Goal: Task Accomplishment & Management: Manage account settings

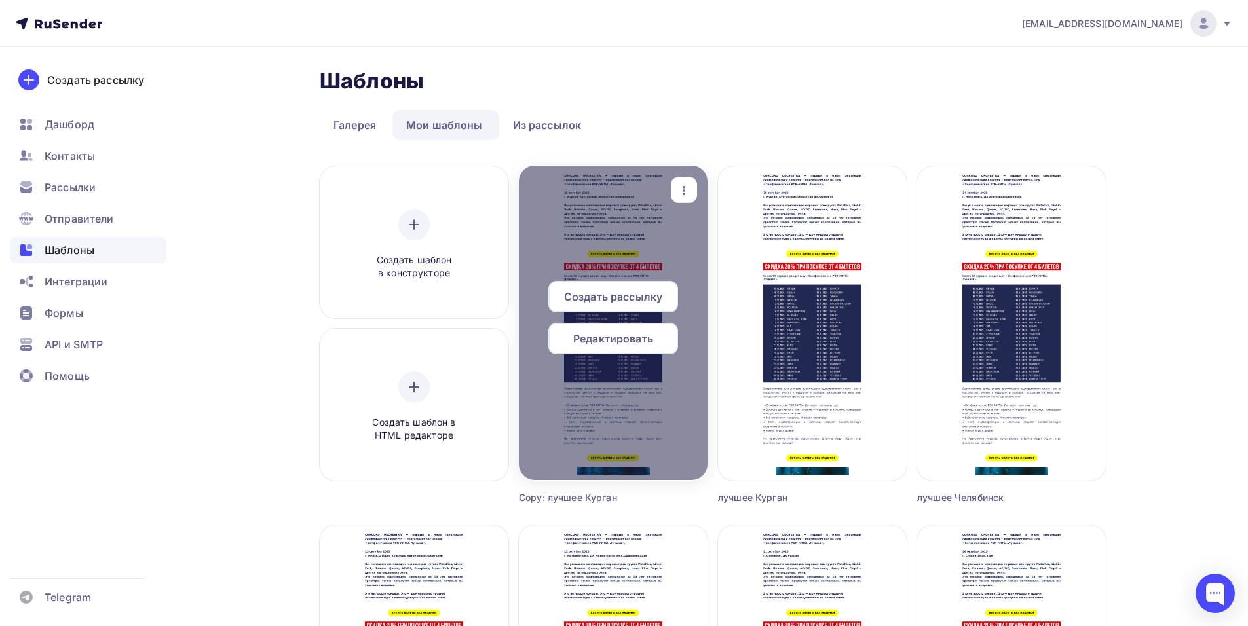
click at [678, 191] on icon "button" at bounding box center [684, 191] width 16 height 16
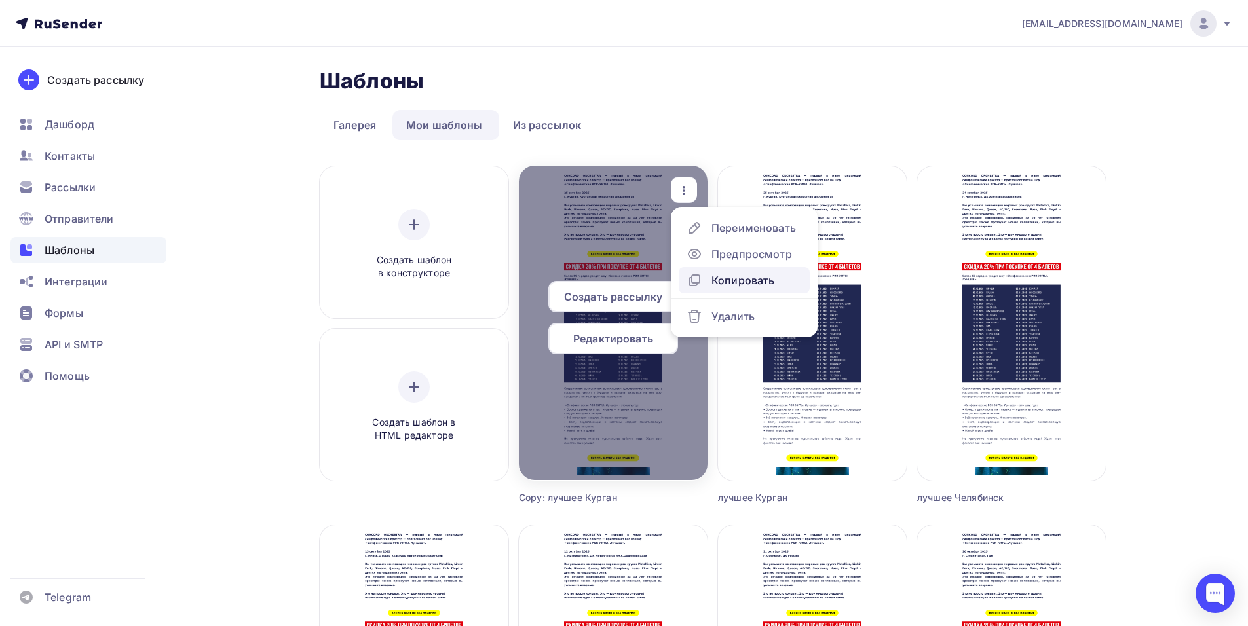
click at [750, 273] on div "Копировать" at bounding box center [743, 281] width 63 height 16
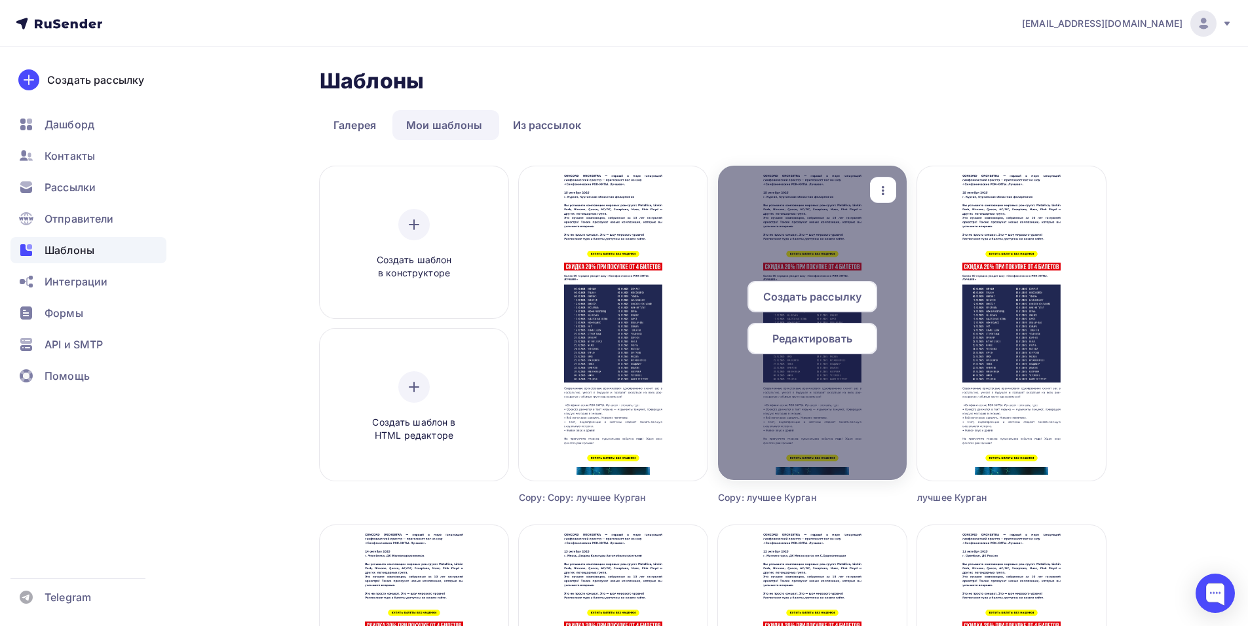
click at [886, 180] on div "button" at bounding box center [883, 191] width 26 height 26
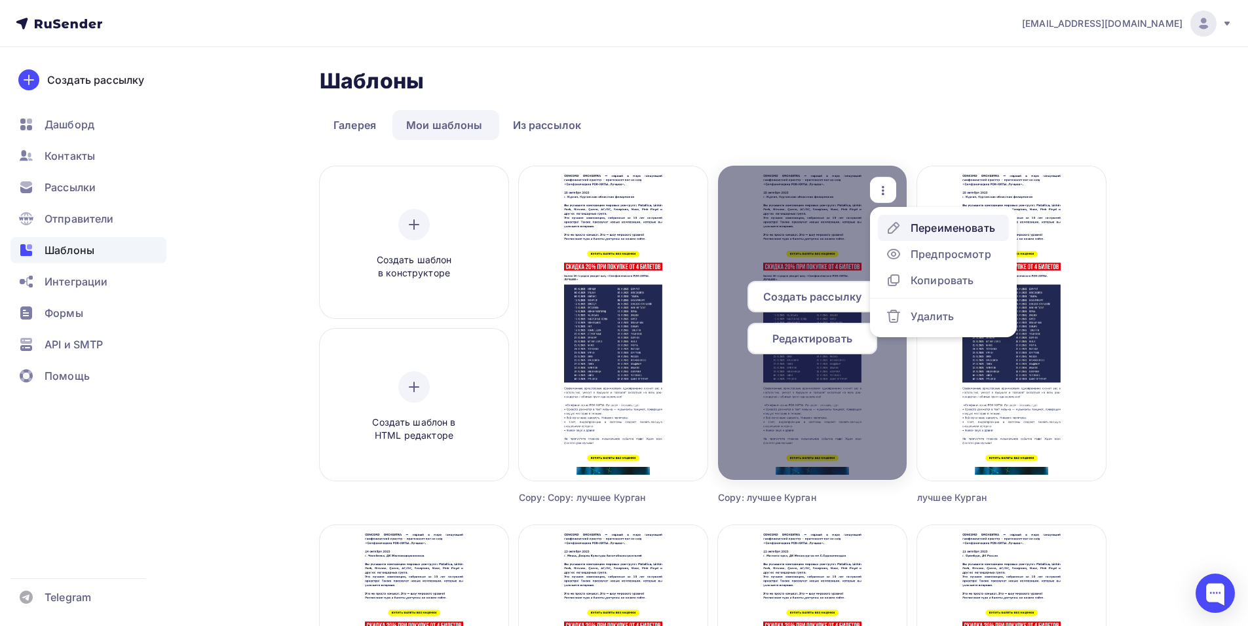
click at [909, 220] on div "Переименовать" at bounding box center [940, 228] width 109 height 16
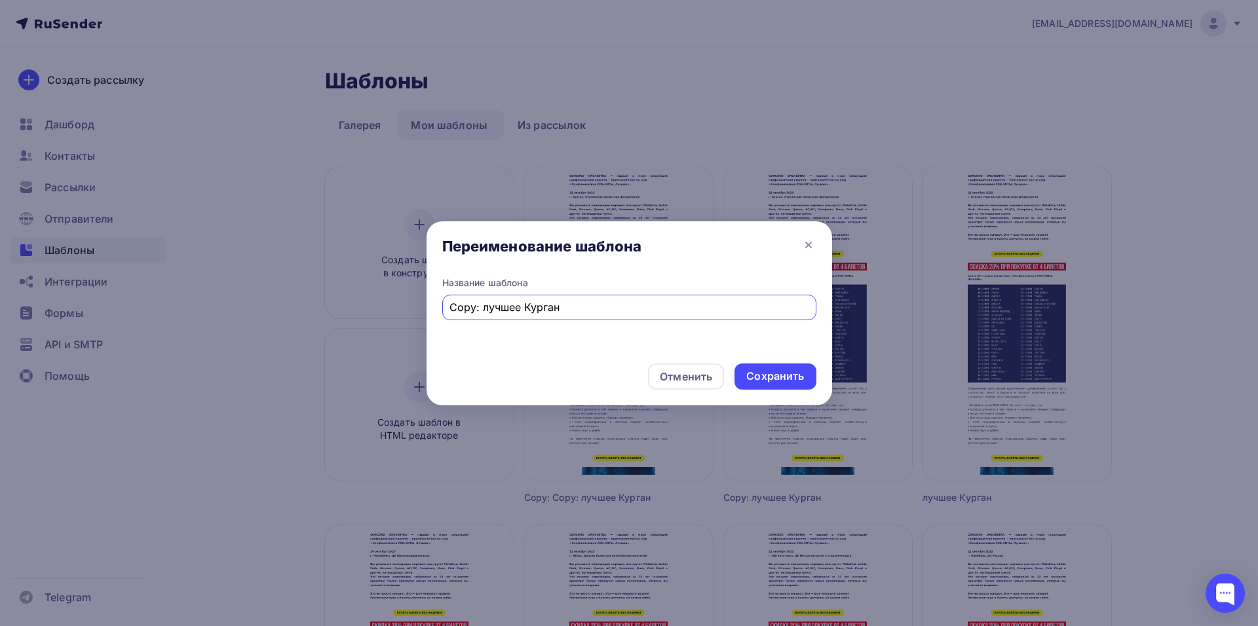
drag, startPoint x: 478, startPoint y: 306, endPoint x: 375, endPoint y: 324, distance: 104.4
click at [377, 323] on div "Переименование шаблона Название шаблона Copy: лучшее Курган Отменить Сохранить" at bounding box center [629, 313] width 1258 height 626
drag, startPoint x: 496, startPoint y: 310, endPoint x: 552, endPoint y: 310, distance: 56.3
click at [552, 310] on input "лучшее Курган" at bounding box center [628, 307] width 359 height 16
type input "лучшее [GEOGRAPHIC_DATA]"
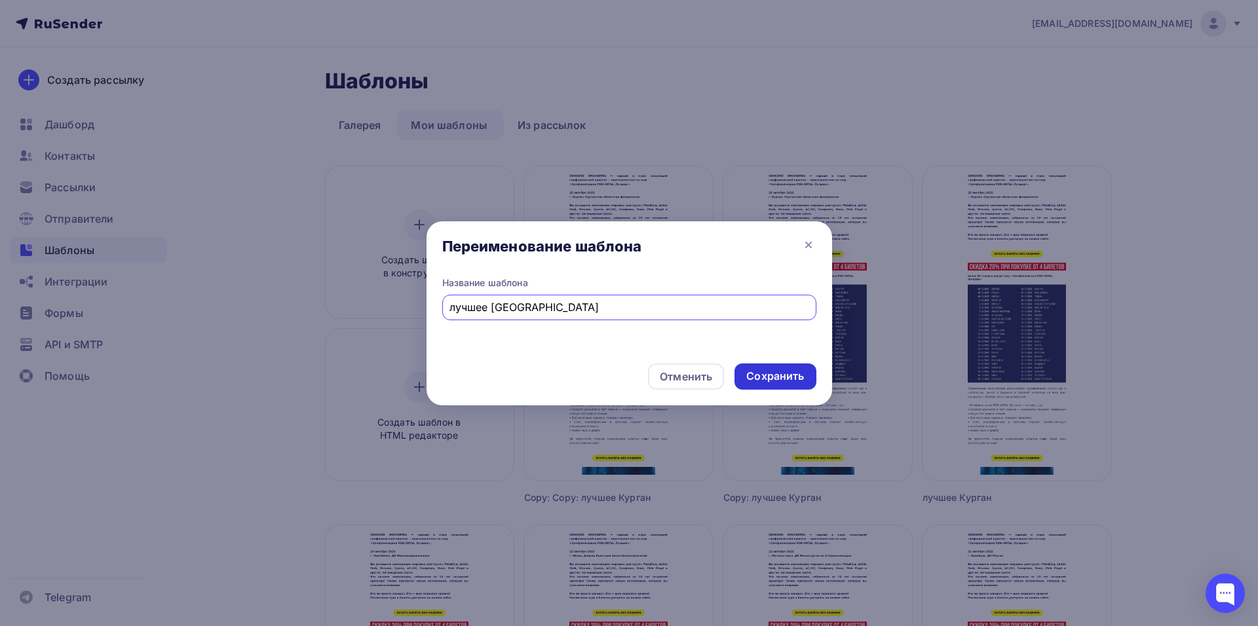
click at [791, 376] on div "Сохранить" at bounding box center [775, 376] width 58 height 15
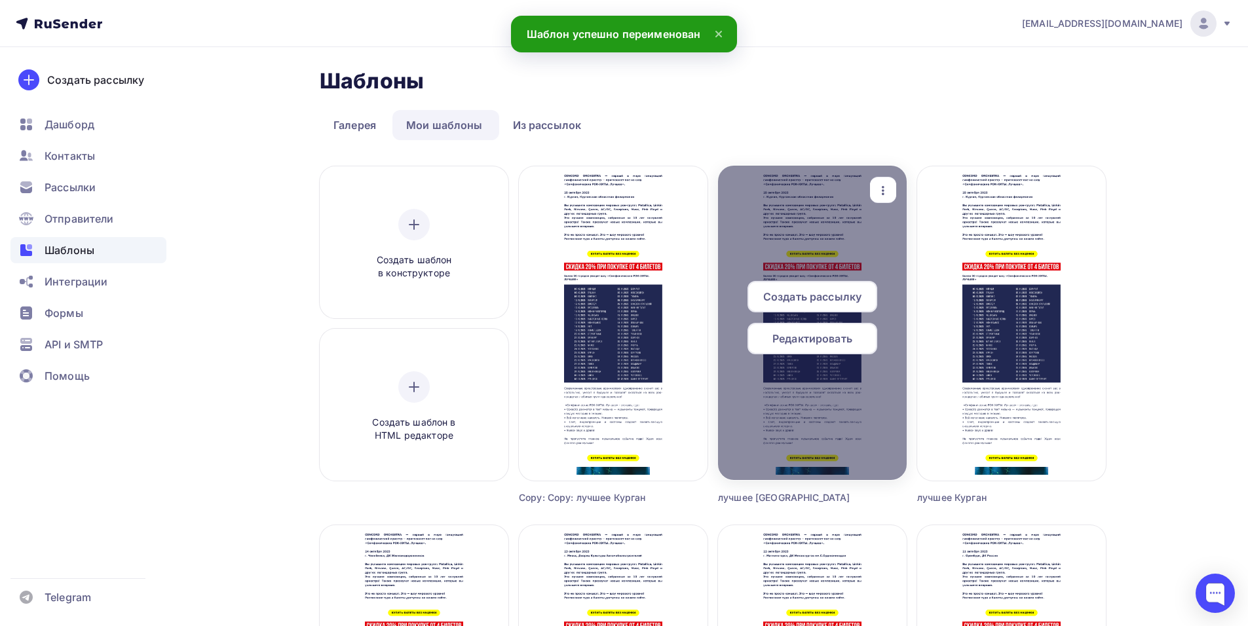
click at [814, 335] on span "Редактировать" at bounding box center [812, 339] width 80 height 16
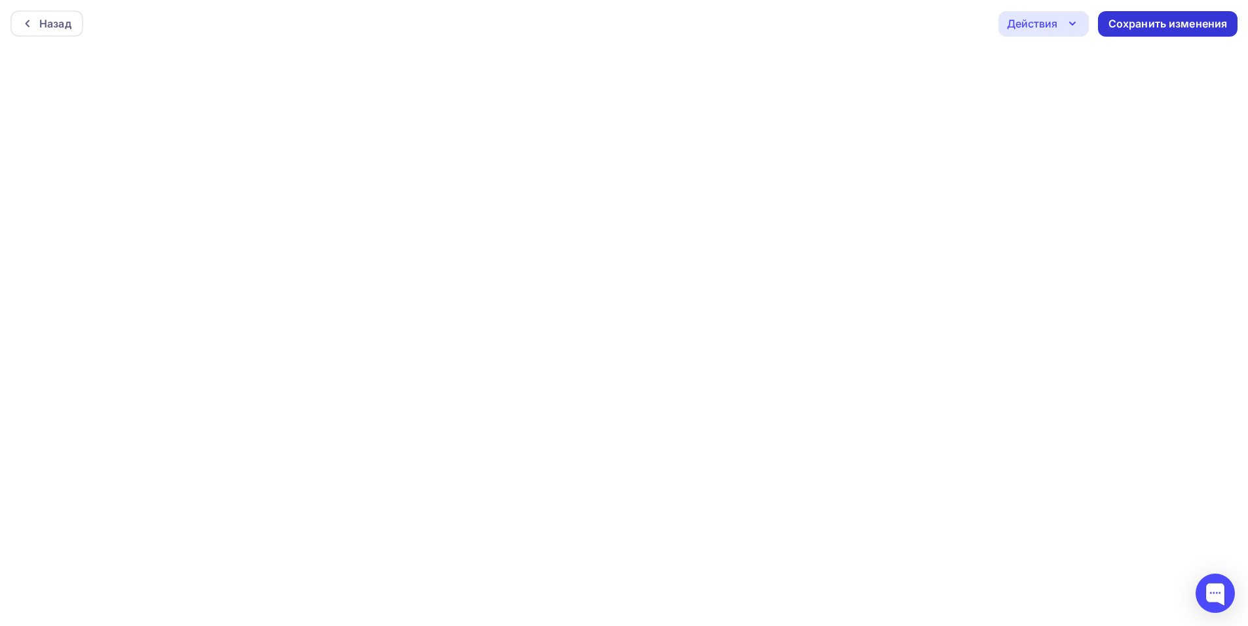
click at [1120, 22] on div "Сохранить изменения" at bounding box center [1168, 23] width 119 height 15
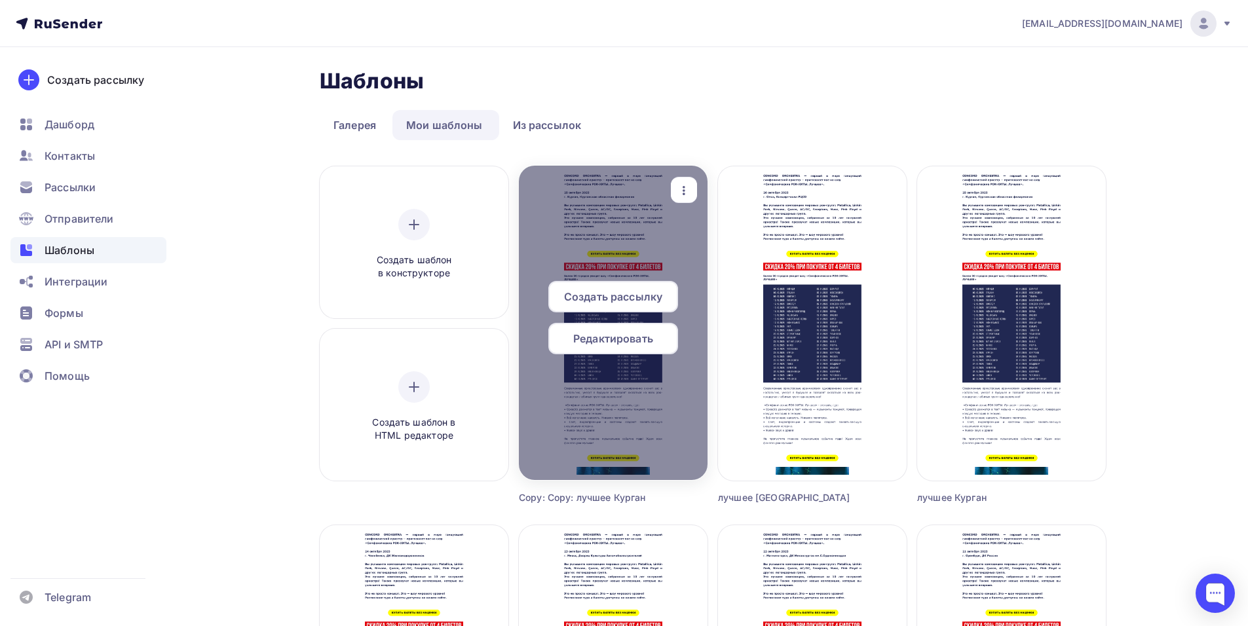
click at [681, 181] on div "button" at bounding box center [684, 191] width 26 height 26
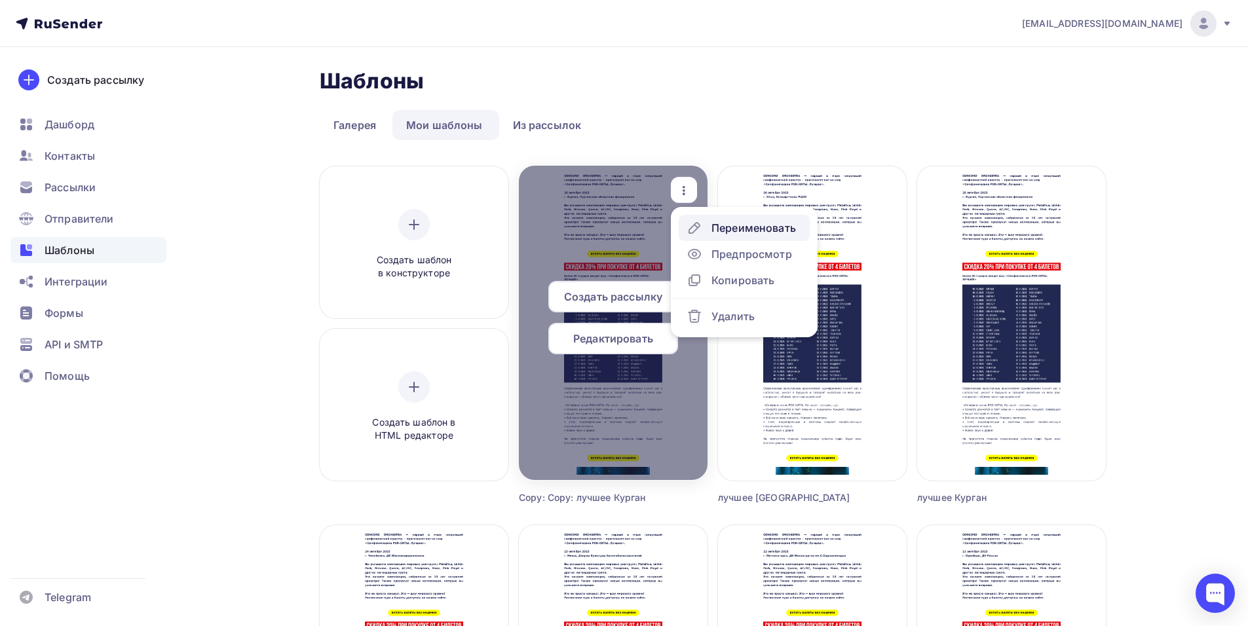
click at [722, 224] on div "Переименовать" at bounding box center [754, 228] width 85 height 16
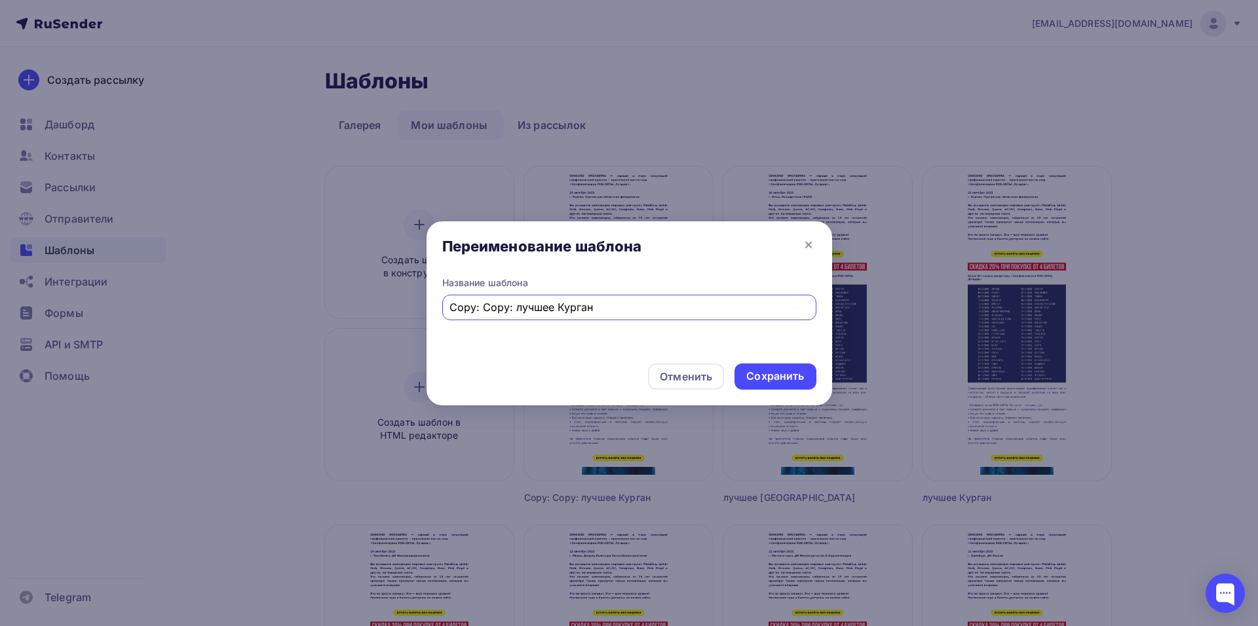
drag, startPoint x: 513, startPoint y: 309, endPoint x: 278, endPoint y: 330, distance: 236.2
click at [278, 330] on div "Переименование шаблона Название шаблона Copy: Copy: лучшее Курган Отменить Сохр…" at bounding box center [629, 313] width 1258 height 626
drag, startPoint x: 499, startPoint y: 307, endPoint x: 557, endPoint y: 307, distance: 58.3
click at [558, 307] on input "лучшее Курган" at bounding box center [628, 307] width 359 height 16
type input "лучшее [GEOGRAPHIC_DATA]"
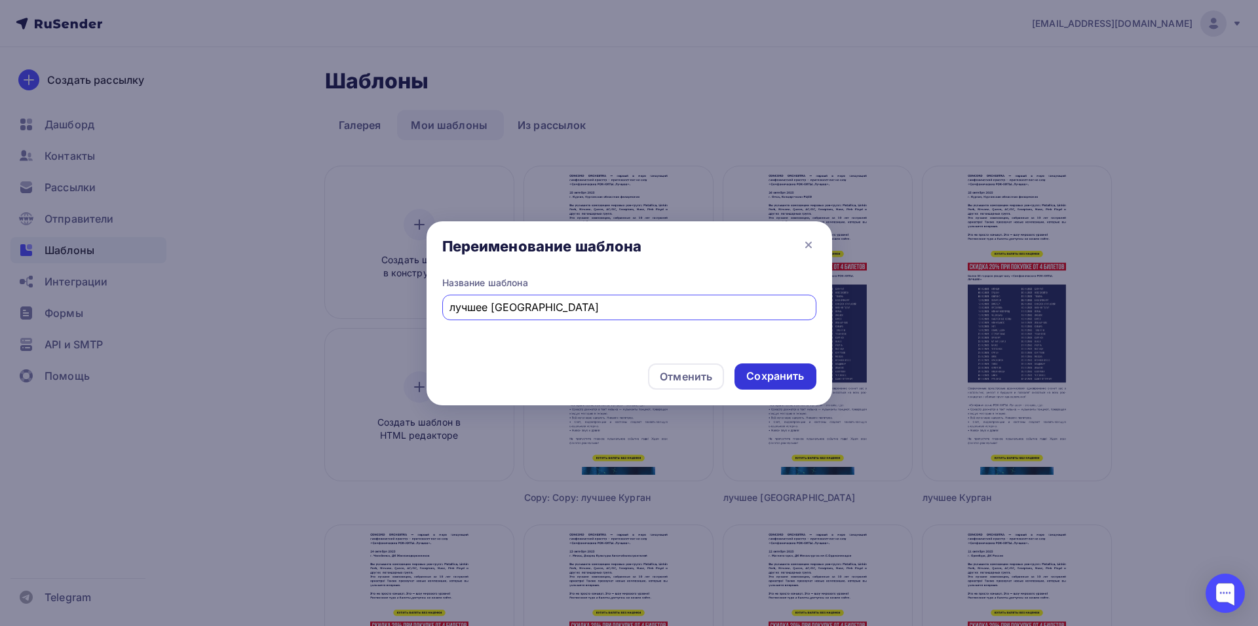
click at [769, 377] on div "Сохранить" at bounding box center [775, 376] width 58 height 15
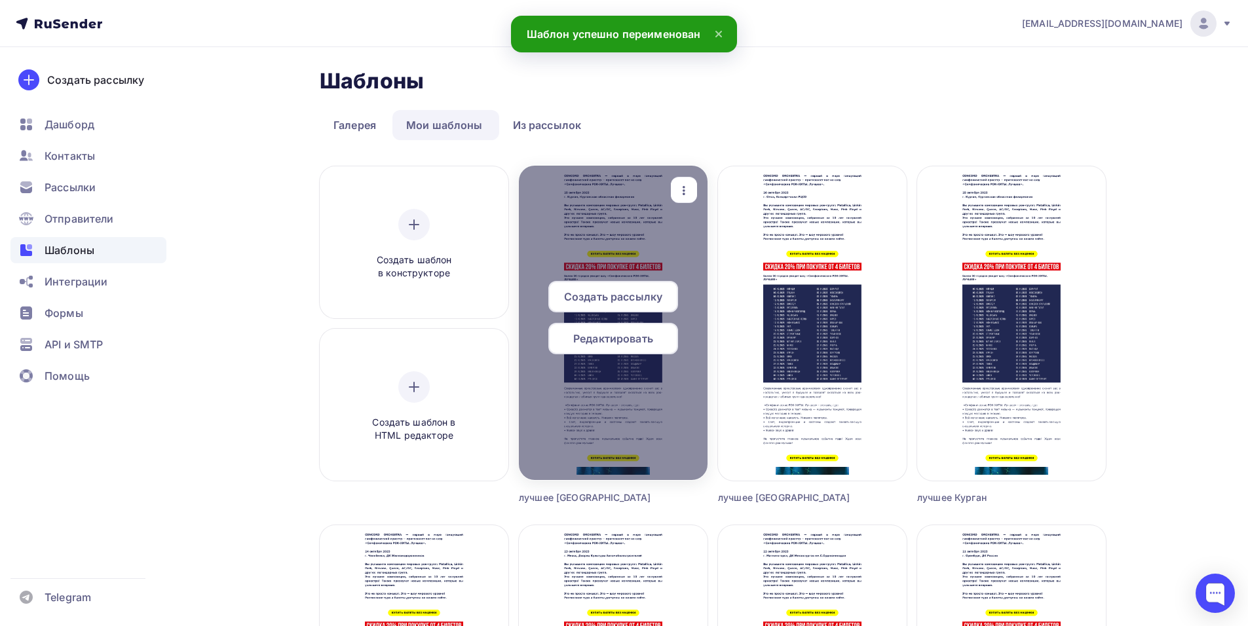
click at [617, 344] on span "Редактировать" at bounding box center [613, 339] width 80 height 16
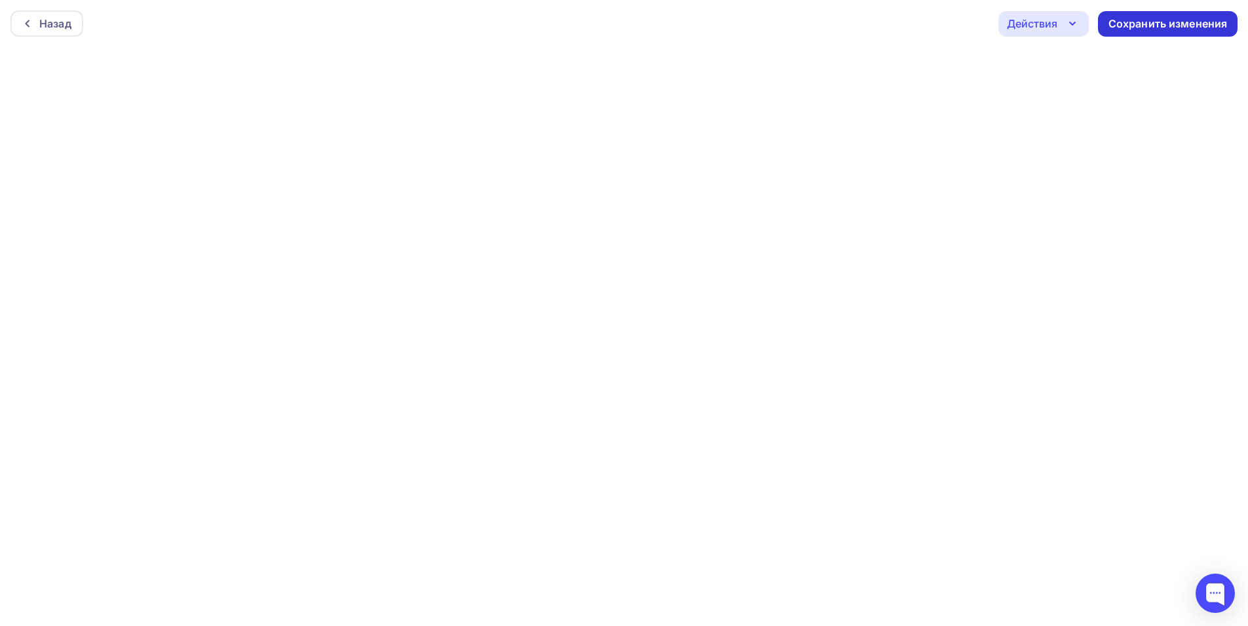
click at [1133, 18] on div "Сохранить изменения" at bounding box center [1168, 23] width 119 height 15
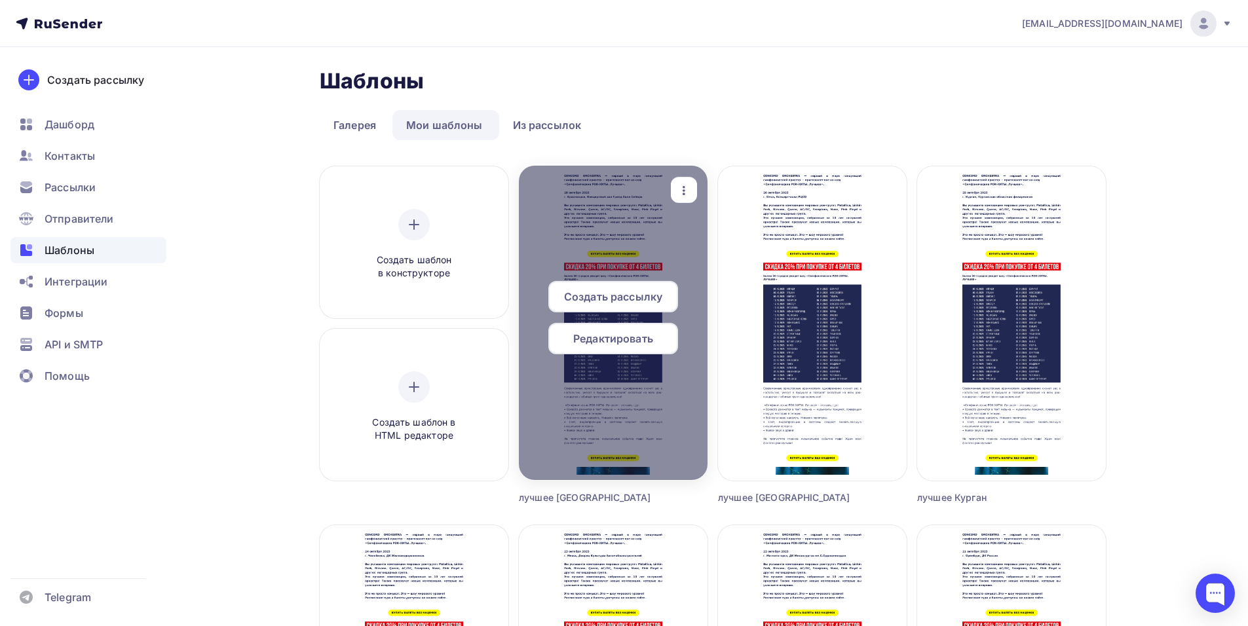
click at [677, 186] on icon "button" at bounding box center [684, 191] width 16 height 16
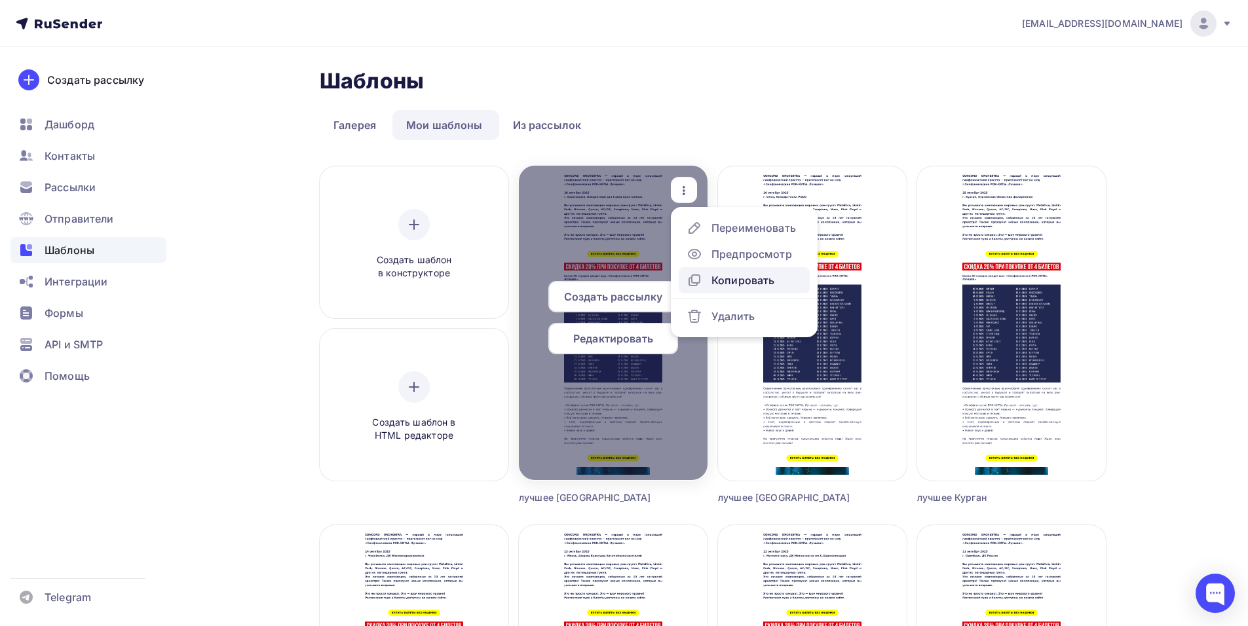
click at [744, 284] on div "Копировать" at bounding box center [743, 281] width 63 height 16
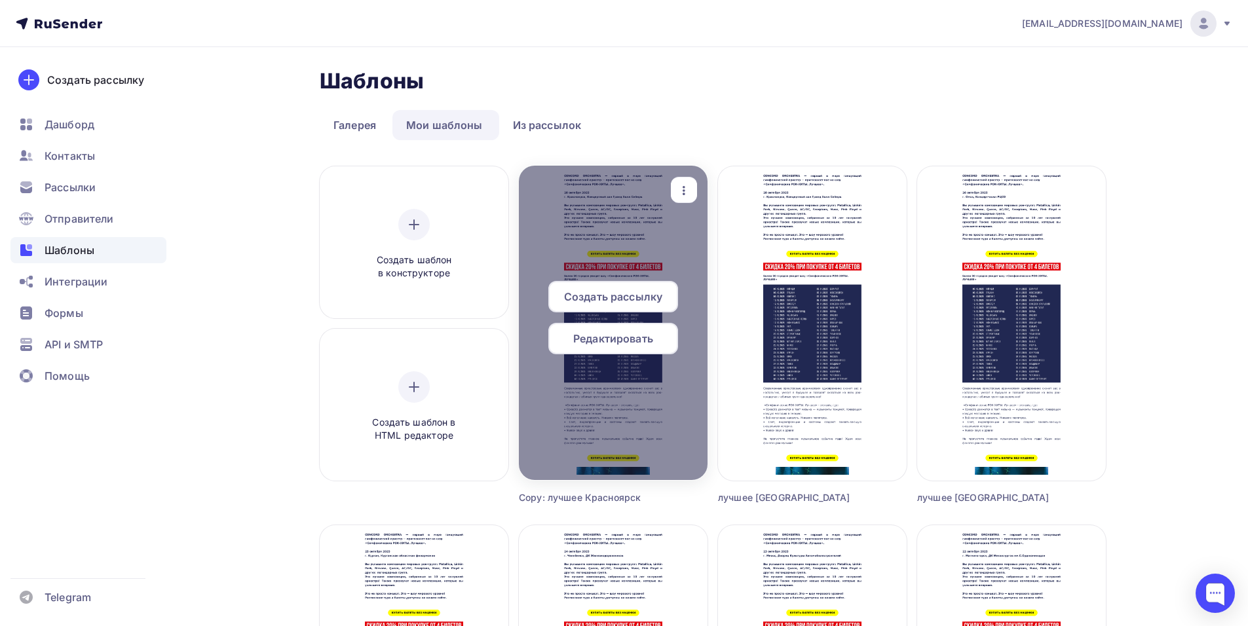
click at [693, 192] on div "button" at bounding box center [684, 191] width 26 height 26
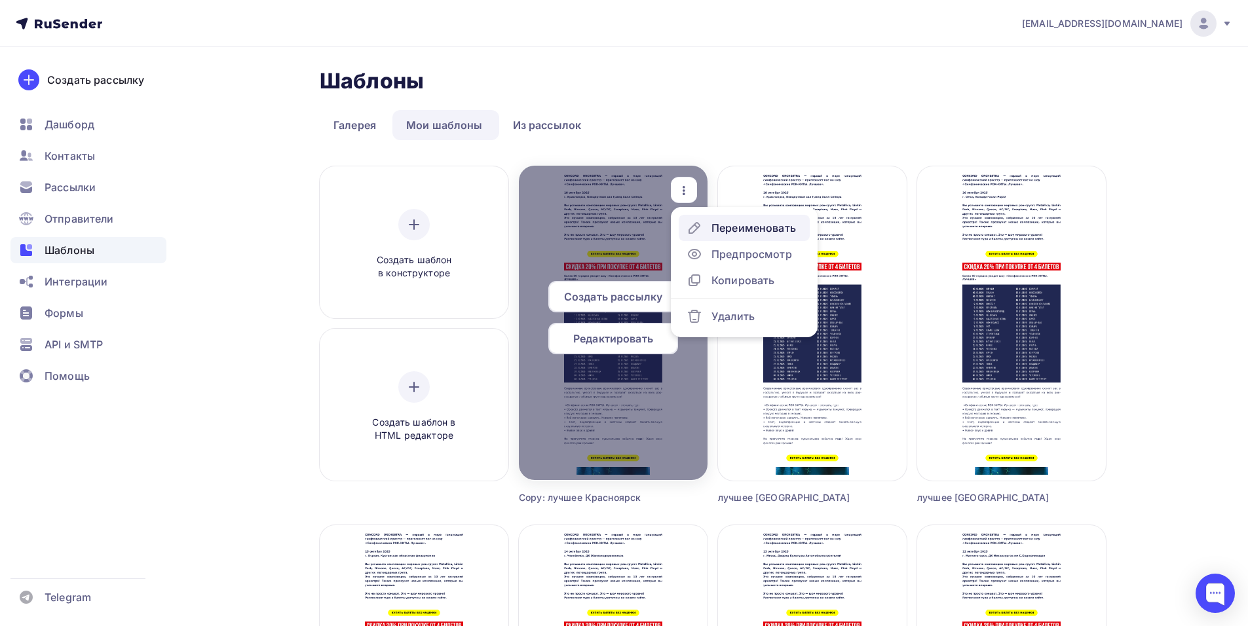
click at [735, 231] on div "Переименовать" at bounding box center [754, 228] width 85 height 16
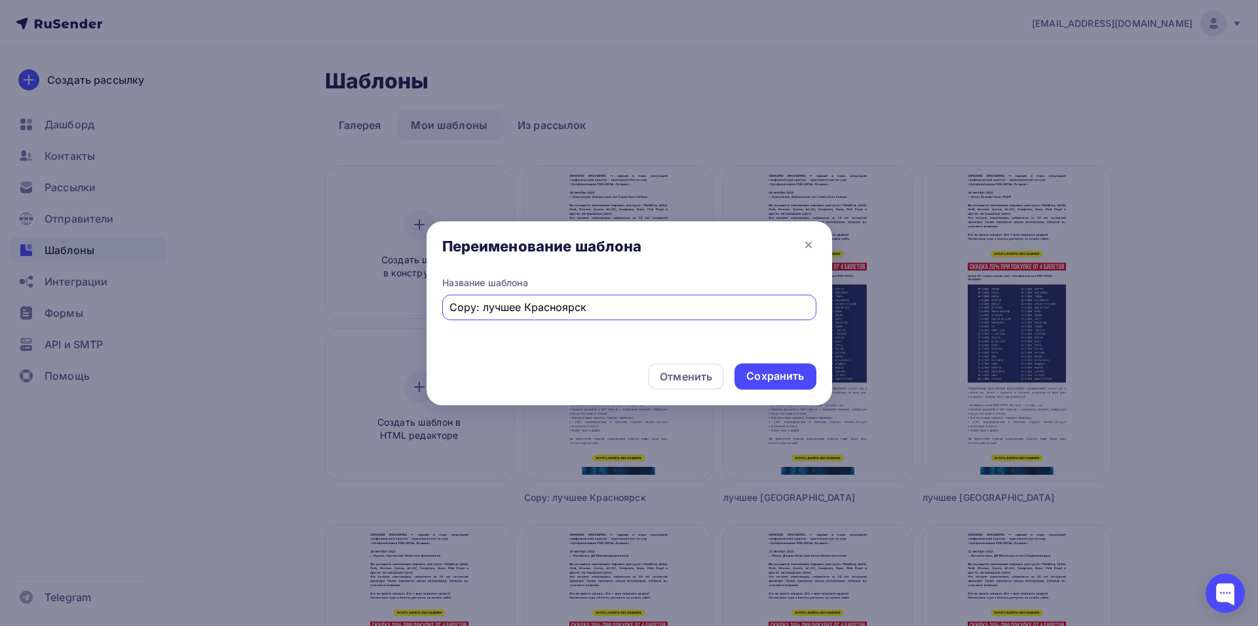
drag, startPoint x: 483, startPoint y: 311, endPoint x: 423, endPoint y: 313, distance: 59.6
click at [423, 313] on div "Переименование шаблона Название шаблона Copy: лучшее Красноярск Отменить Сохран…" at bounding box center [629, 313] width 1258 height 626
drag, startPoint x: 557, startPoint y: 306, endPoint x: 493, endPoint y: 314, distance: 64.0
click at [493, 314] on input "лучшее [GEOGRAPHIC_DATA]" at bounding box center [628, 307] width 359 height 16
type input "лучшее Томск"
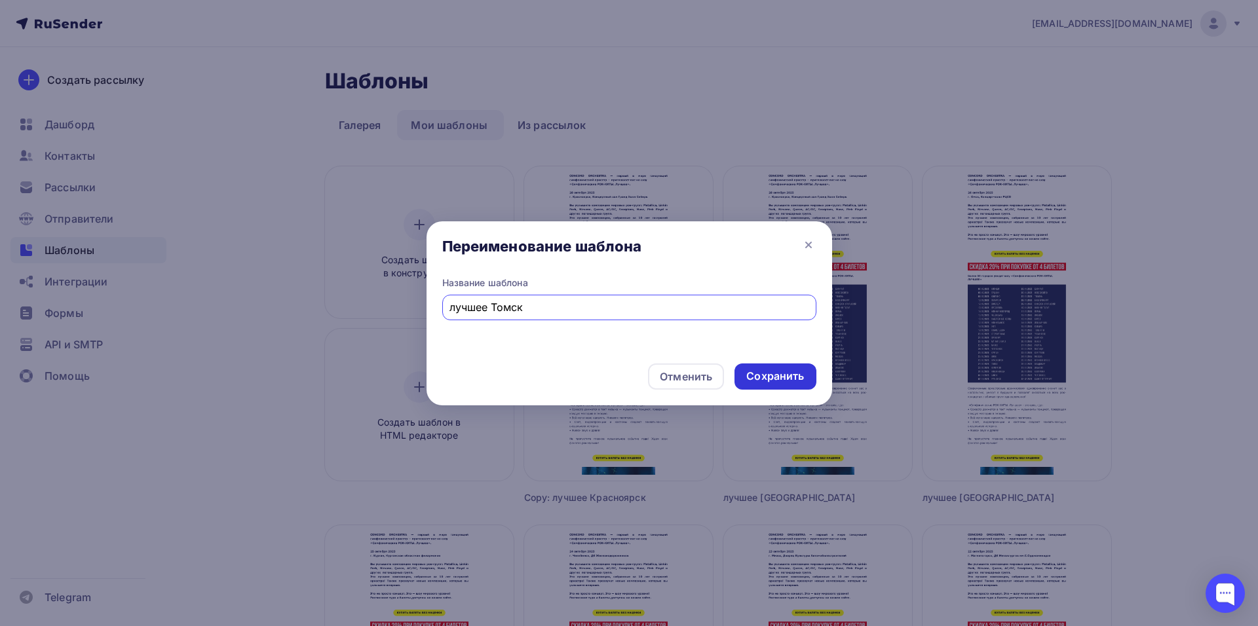
click at [747, 375] on div "Сохранить" at bounding box center [775, 376] width 58 height 15
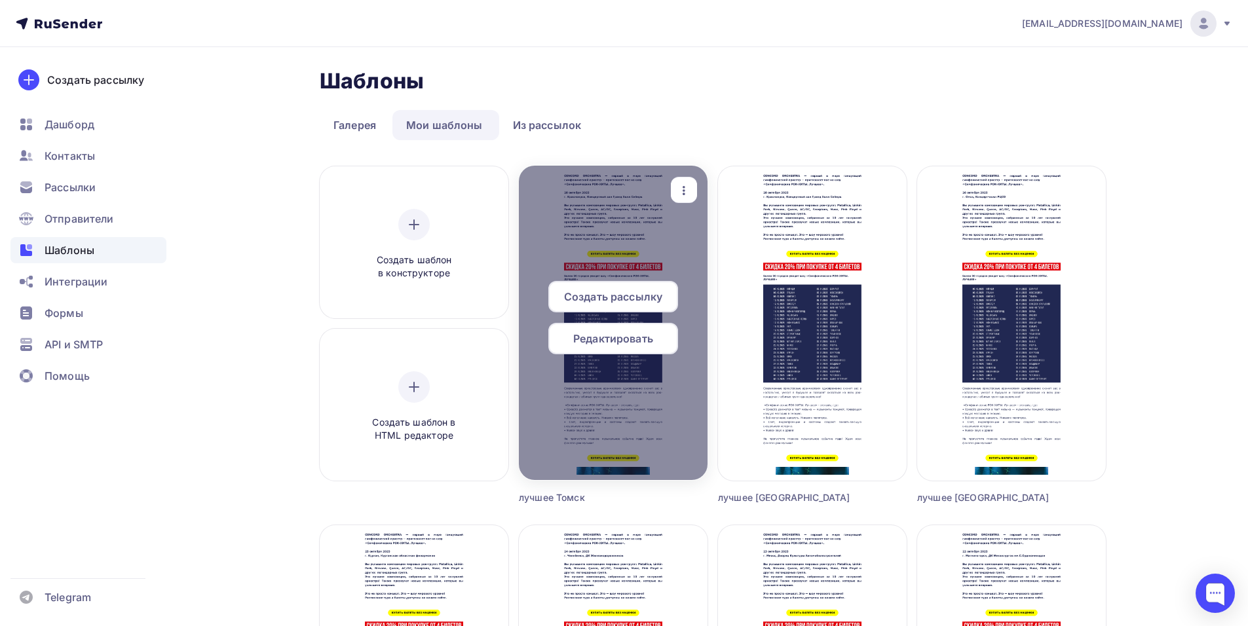
click at [620, 343] on span "Редактировать" at bounding box center [613, 339] width 80 height 16
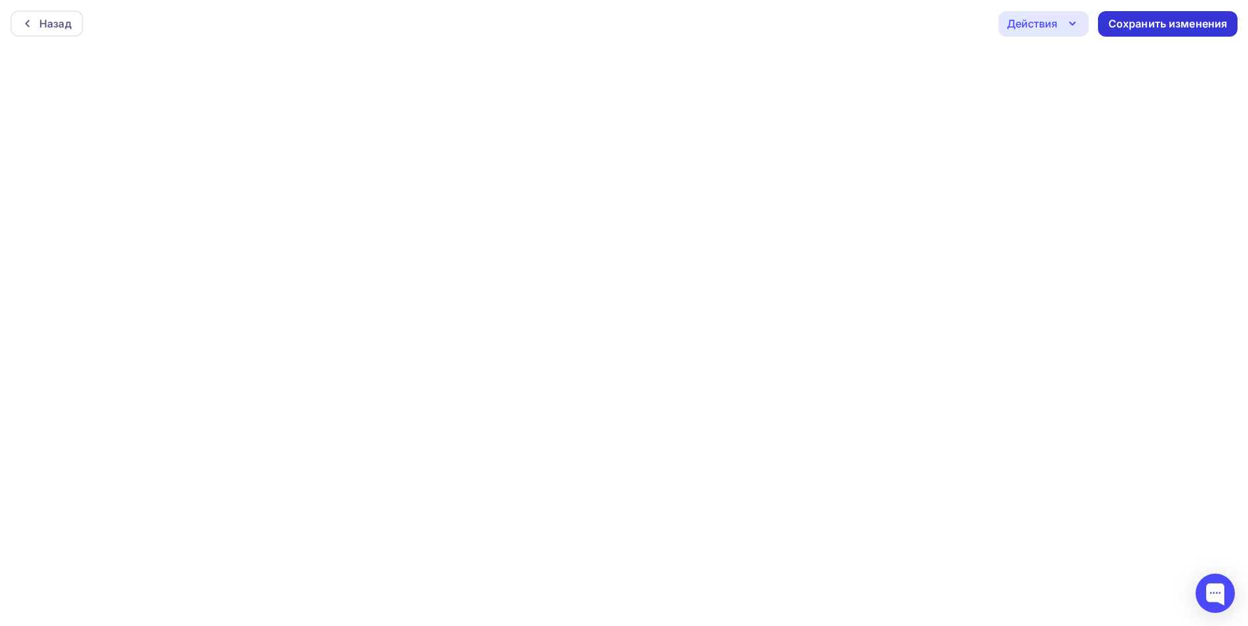
click at [1134, 22] on div "Сохранить изменения" at bounding box center [1168, 23] width 119 height 15
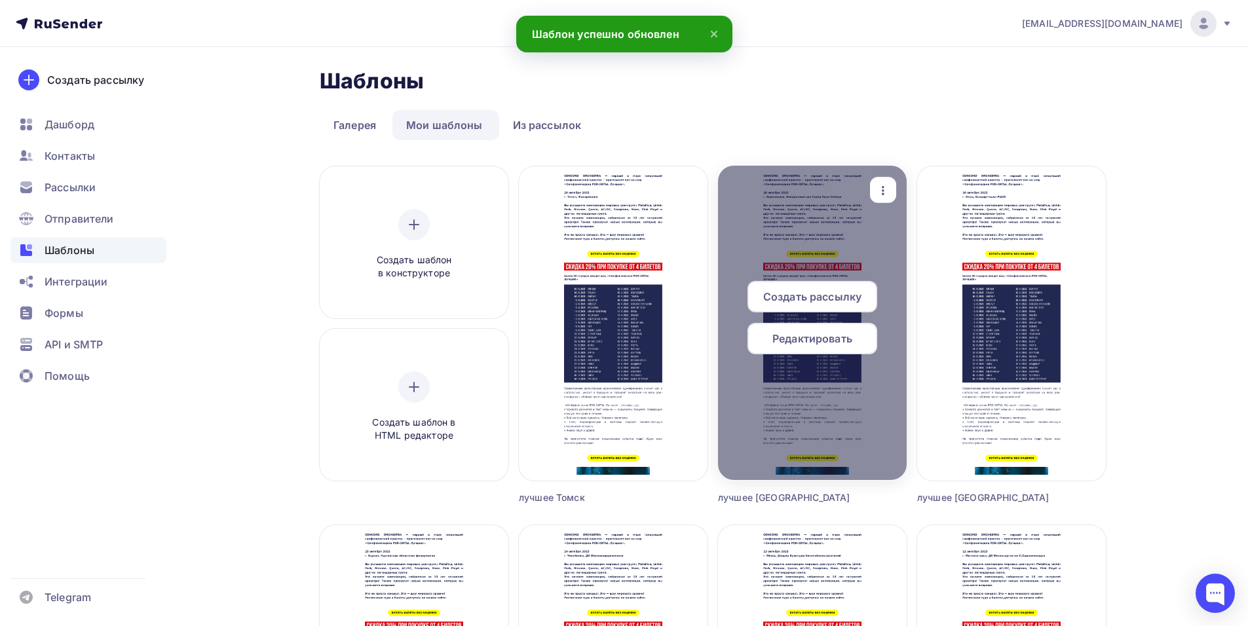
click at [877, 193] on icon "button" at bounding box center [883, 191] width 16 height 16
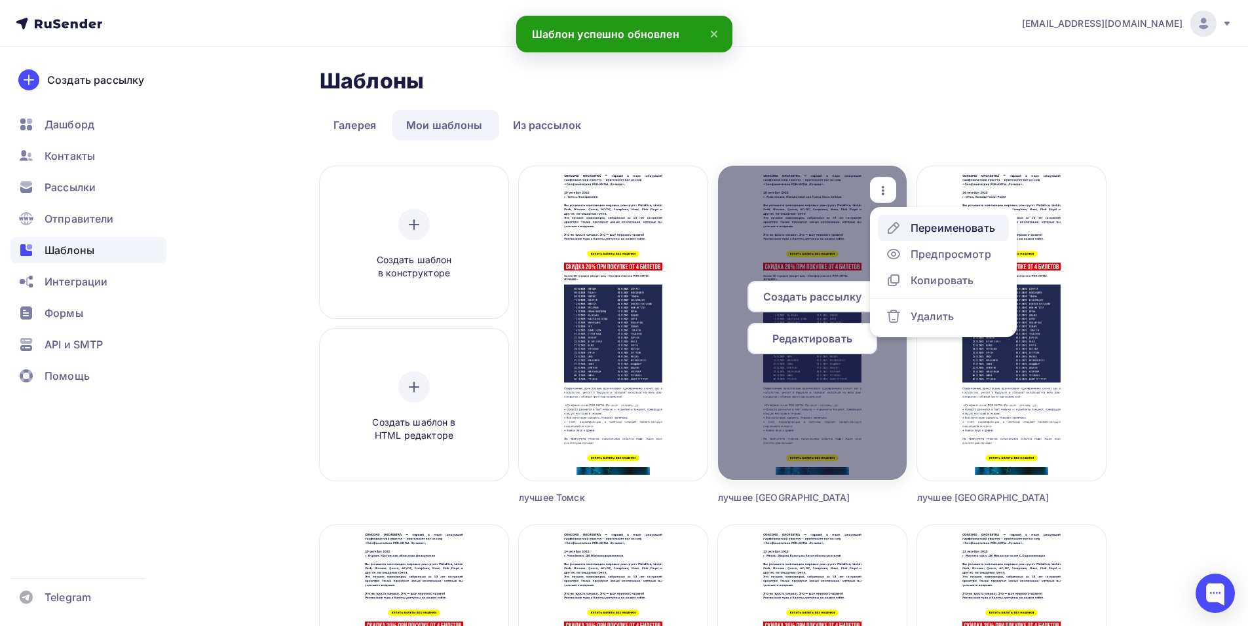
click at [915, 223] on div "Переименовать" at bounding box center [953, 228] width 85 height 16
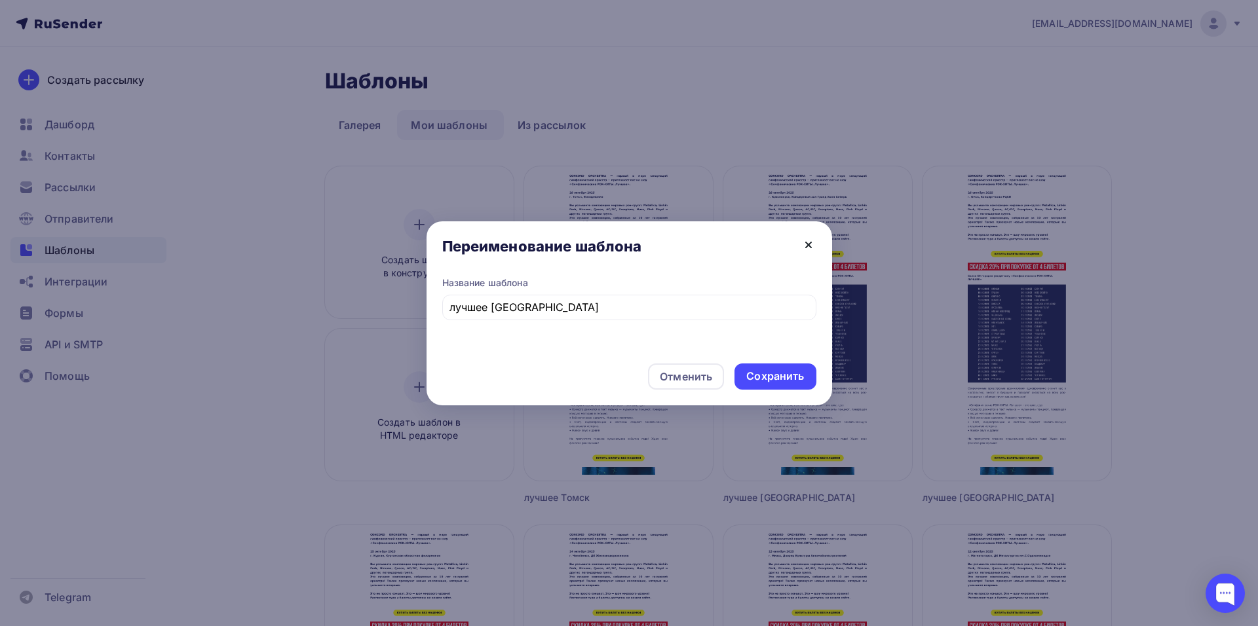
click at [803, 244] on icon at bounding box center [809, 245] width 16 height 16
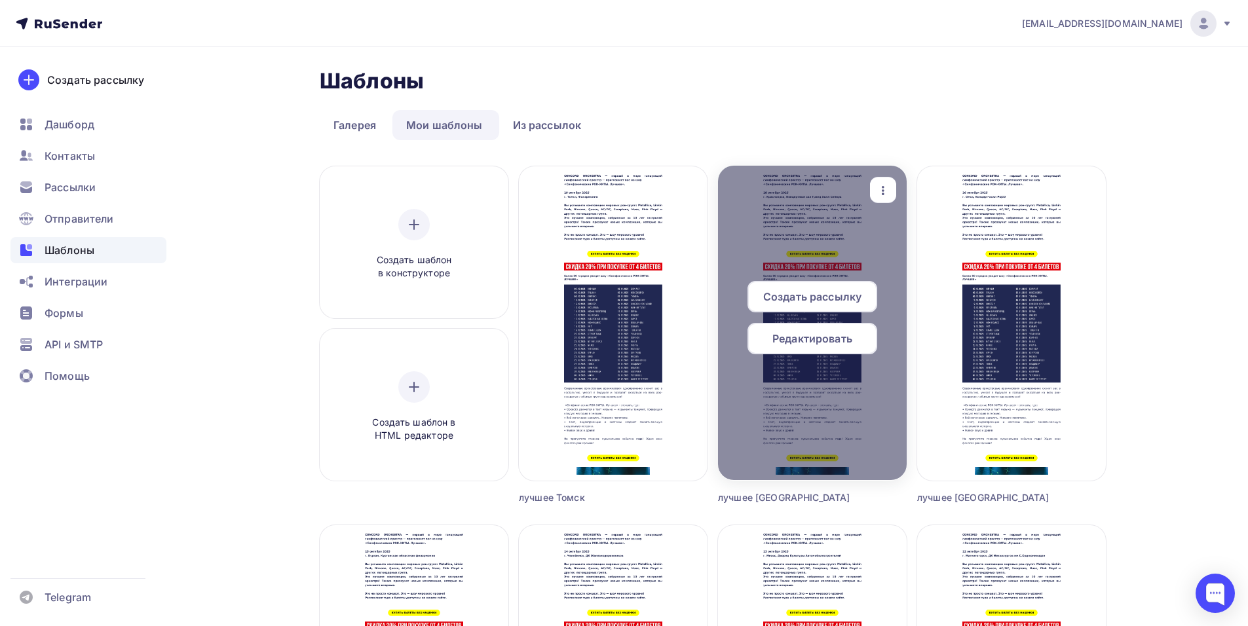
click at [884, 191] on icon "button" at bounding box center [883, 191] width 16 height 16
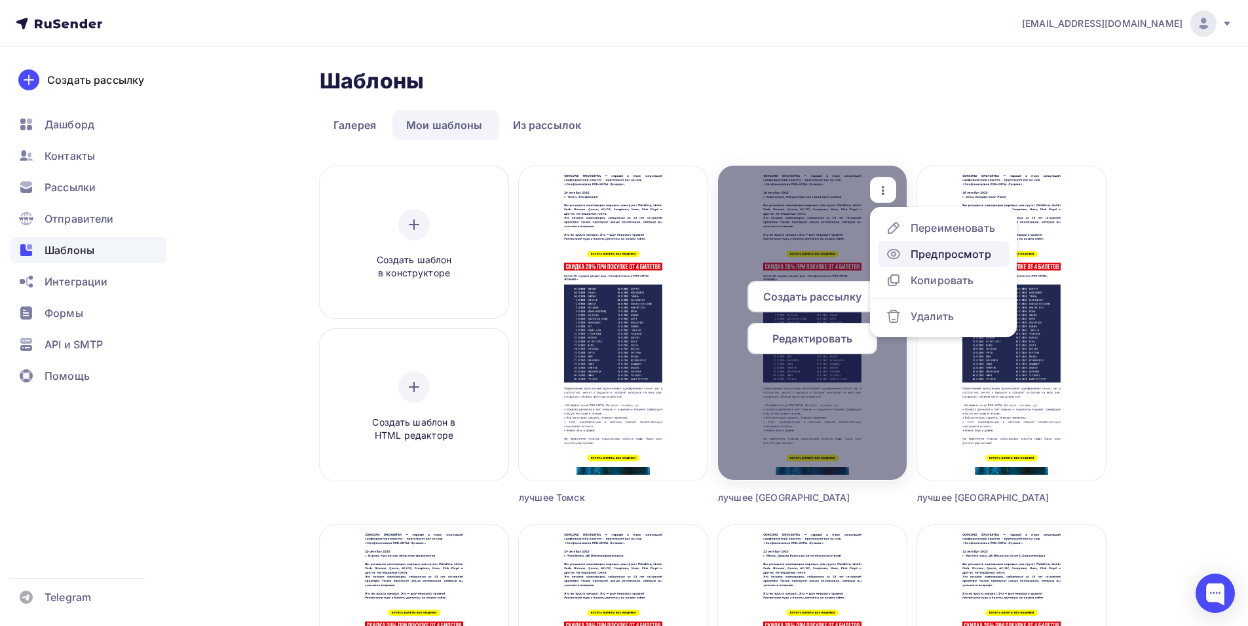
click at [936, 255] on div "Предпросмотр" at bounding box center [951, 254] width 81 height 16
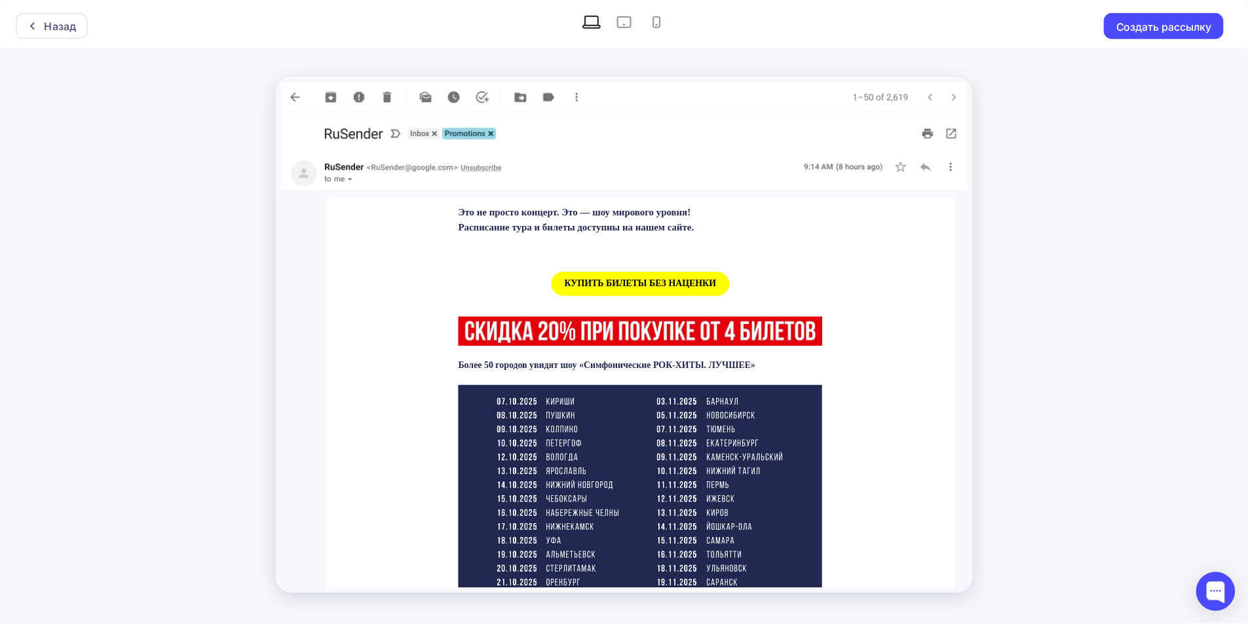
scroll to position [590, 0]
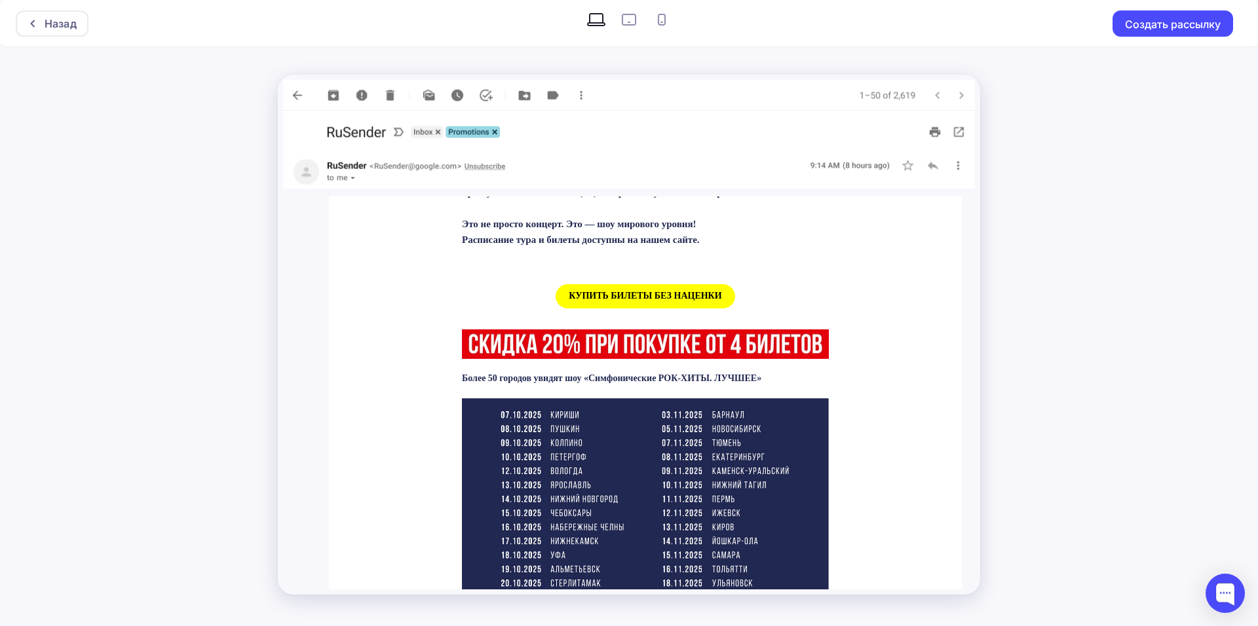
click at [606, 289] on span "КУПИТЬ БИЛЕТЫ БЕЗ НАЦЕНКИ" at bounding box center [645, 296] width 179 height 24
click at [39, 26] on div at bounding box center [36, 23] width 17 height 10
